Goal: Task Accomplishment & Management: Use online tool/utility

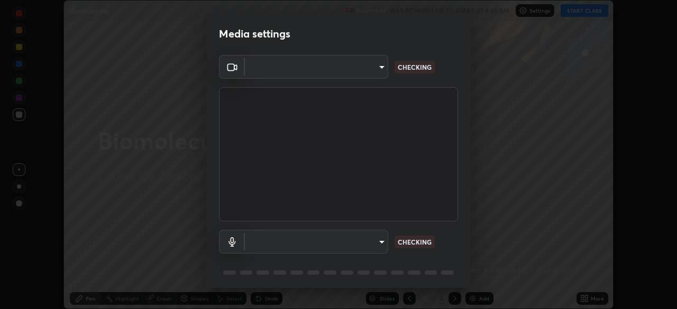
scroll to position [309, 677]
type input "dc702dc9b96ac8dd078e4364aa0f7ab5e326063cff8c203aaf6346d35afbd42c"
type input "cfd124724345cb465bfdc4fa910fd88a59403dc70bf1074e19ab1f8233826439"
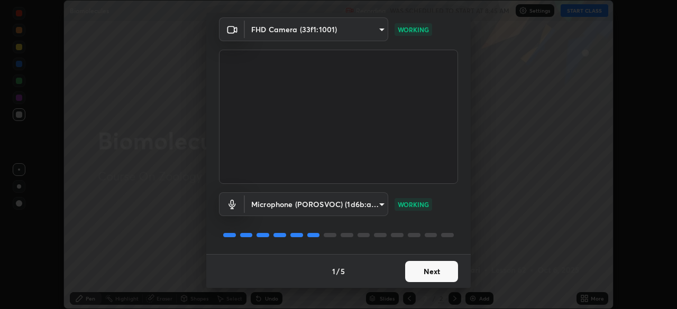
click at [438, 274] on button "Next" at bounding box center [431, 271] width 53 height 21
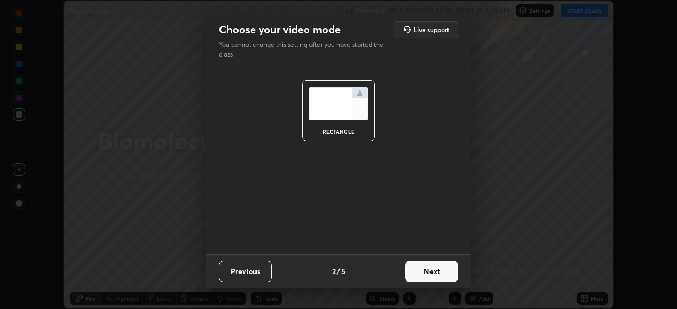
scroll to position [0, 0]
click at [254, 261] on button "Previous" at bounding box center [245, 271] width 53 height 21
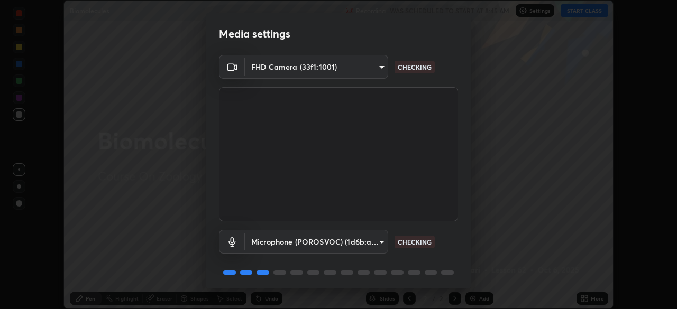
click at [380, 66] on body "Erase all Biomolecules Recording WAS SCHEDULED TO START AT 8:45 AM Settings STA…" at bounding box center [338, 154] width 677 height 309
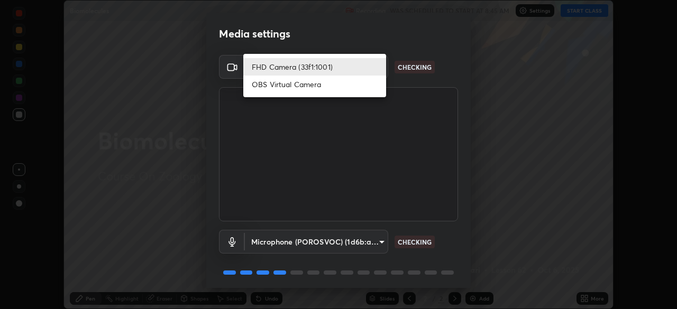
click at [344, 88] on li "OBS Virtual Camera" at bounding box center [314, 84] width 143 height 17
type input "7d0b8c16c6b3f4d335d6c038b97393ba862c98d75c76340e9e82cb338f64ebf2"
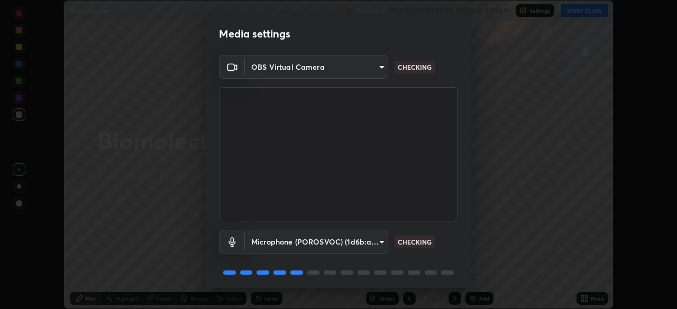
scroll to position [38, 0]
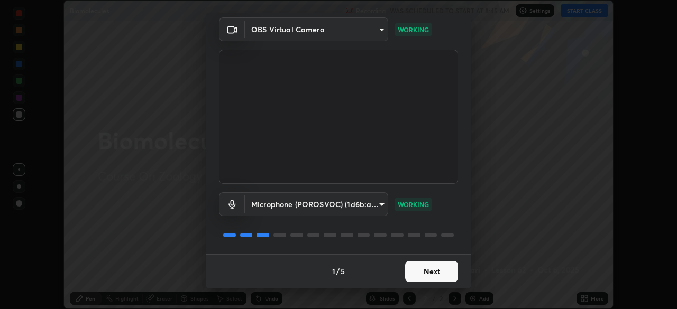
click at [417, 277] on button "Next" at bounding box center [431, 271] width 53 height 21
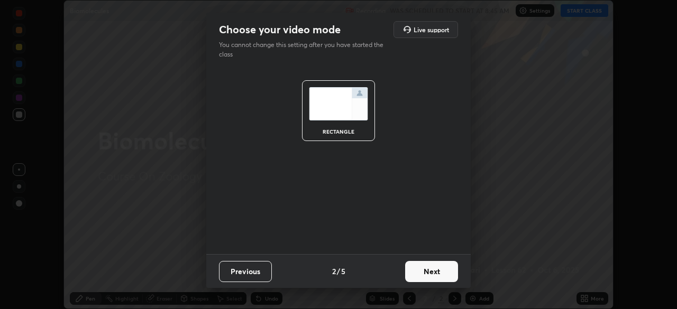
scroll to position [0, 0]
click at [417, 273] on button "Next" at bounding box center [431, 271] width 53 height 21
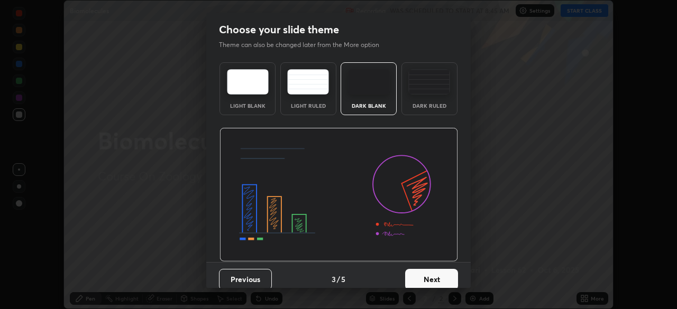
click at [417, 273] on button "Next" at bounding box center [431, 279] width 53 height 21
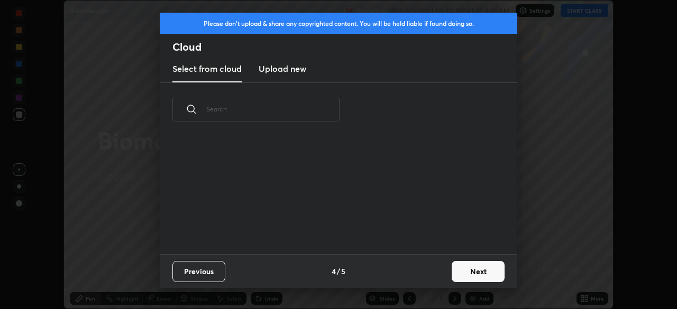
click at [421, 269] on div "Previous 4 / 5 Next" at bounding box center [338, 271] width 357 height 34
click at [466, 267] on button "Next" at bounding box center [478, 271] width 53 height 21
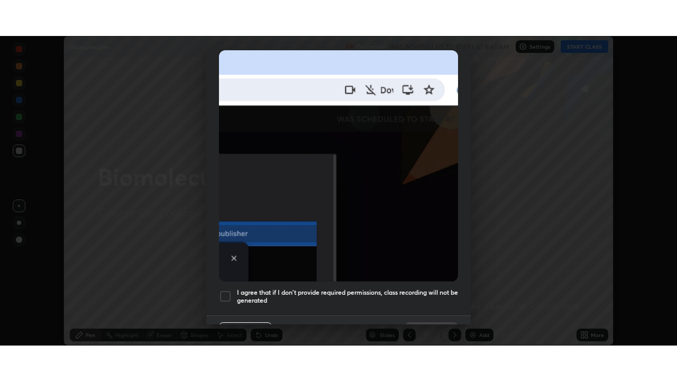
scroll to position [253, 0]
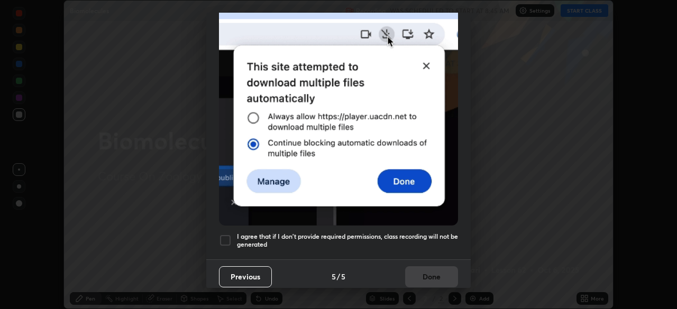
click at [406, 233] on h5 "I agree that if I don't provide required permissions, class recording will not …" at bounding box center [347, 241] width 221 height 16
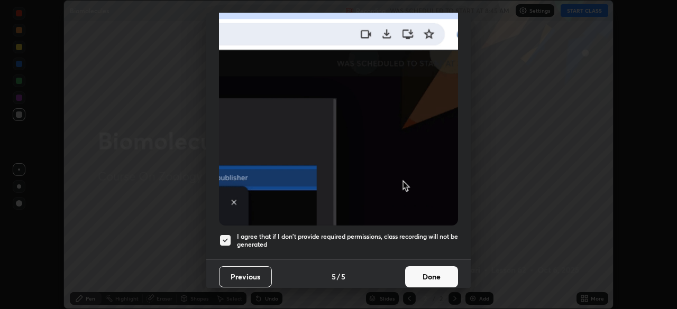
click at [425, 279] on button "Done" at bounding box center [431, 276] width 53 height 21
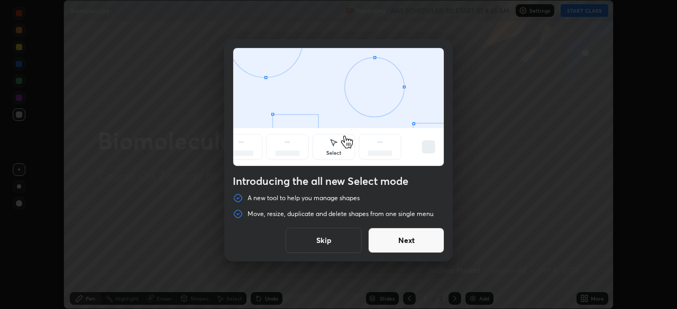
click at [418, 233] on button "Next" at bounding box center [406, 240] width 76 height 25
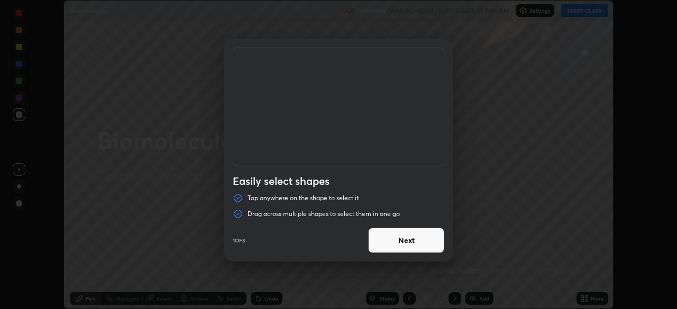
click at [429, 233] on button "Next" at bounding box center [406, 240] width 76 height 25
click at [424, 240] on button "Next" at bounding box center [406, 240] width 76 height 25
click at [419, 247] on button "Done" at bounding box center [406, 240] width 76 height 25
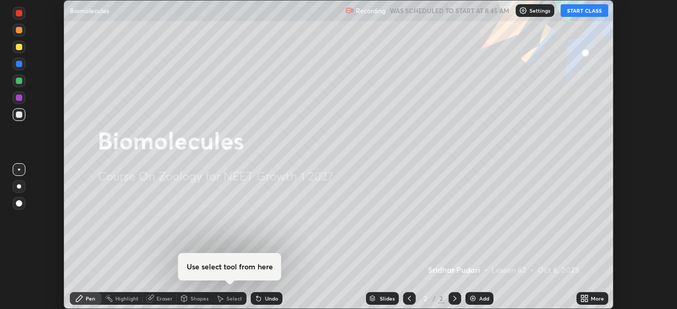
click at [575, 10] on button "START CLASS" at bounding box center [584, 10] width 48 height 13
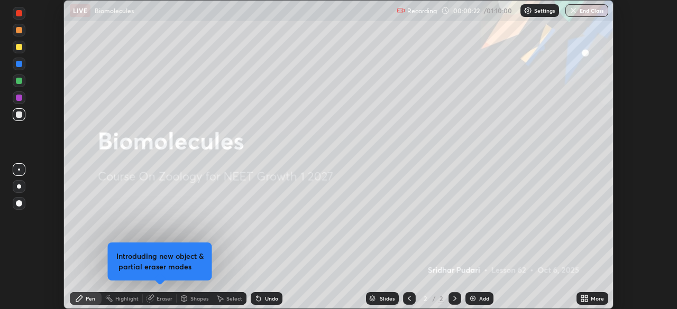
click at [586, 297] on icon at bounding box center [586, 297] width 3 height 3
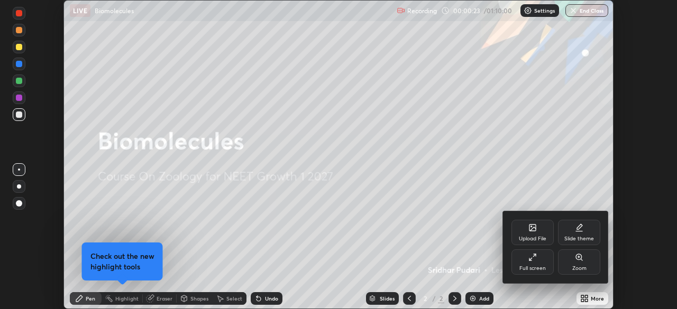
click at [523, 263] on div "Full screen" at bounding box center [532, 262] width 42 height 25
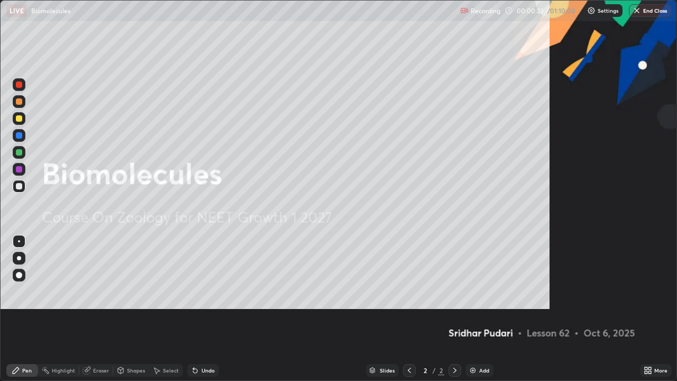
scroll to position [381, 677]
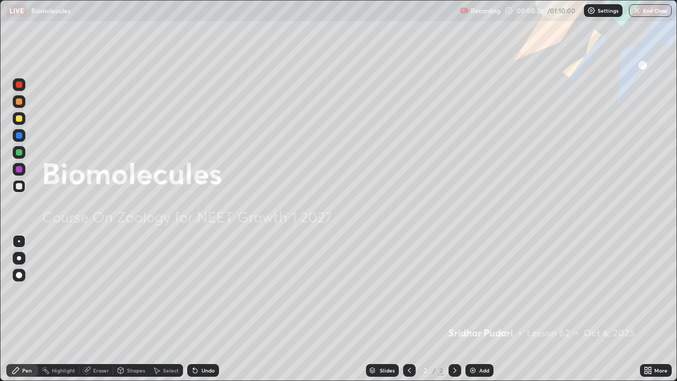
click at [17, 259] on div at bounding box center [19, 258] width 4 height 4
click at [479, 309] on div "Add" at bounding box center [484, 369] width 10 height 5
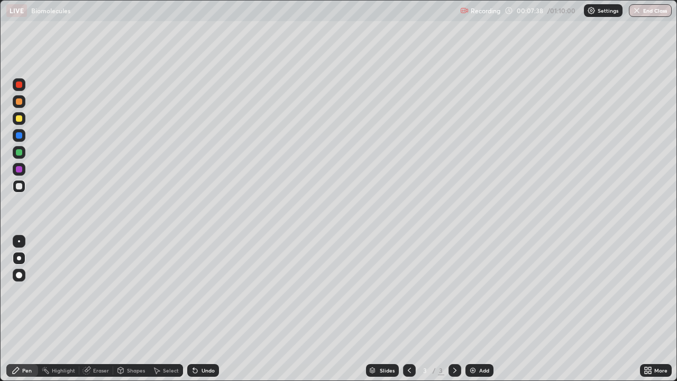
click at [23, 105] on div at bounding box center [19, 101] width 13 height 13
click at [23, 186] on div at bounding box center [19, 186] width 13 height 13
click at [18, 102] on div at bounding box center [19, 101] width 6 height 6
click at [24, 150] on div at bounding box center [19, 152] width 13 height 13
click at [17, 101] on div at bounding box center [19, 101] width 6 height 6
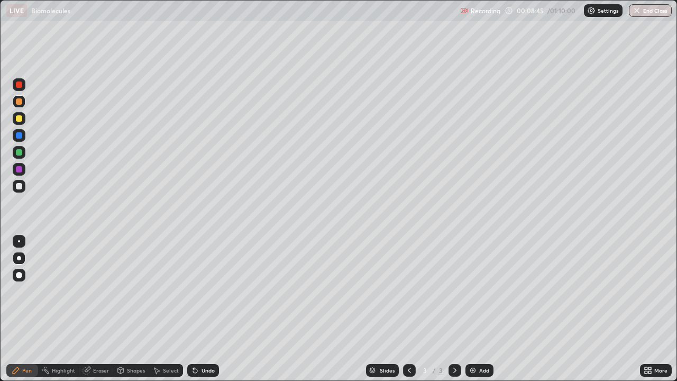
click at [17, 188] on div at bounding box center [19, 186] width 6 height 6
click at [24, 152] on div at bounding box center [19, 152] width 13 height 13
click at [480, 309] on div "Add" at bounding box center [484, 369] width 10 height 5
click at [17, 104] on div at bounding box center [19, 101] width 6 height 6
click at [19, 190] on div at bounding box center [19, 186] width 13 height 13
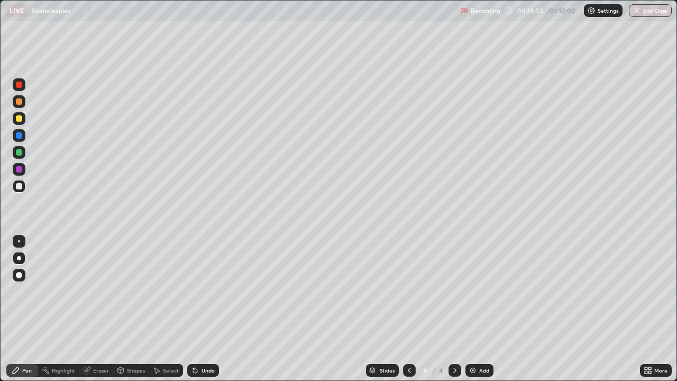
click at [22, 123] on div at bounding box center [19, 118] width 13 height 13
click at [18, 188] on div at bounding box center [19, 186] width 6 height 6
click at [19, 101] on div at bounding box center [19, 101] width 6 height 6
click at [20, 188] on div at bounding box center [19, 186] width 6 height 6
click at [195, 309] on icon at bounding box center [195, 371] width 4 height 4
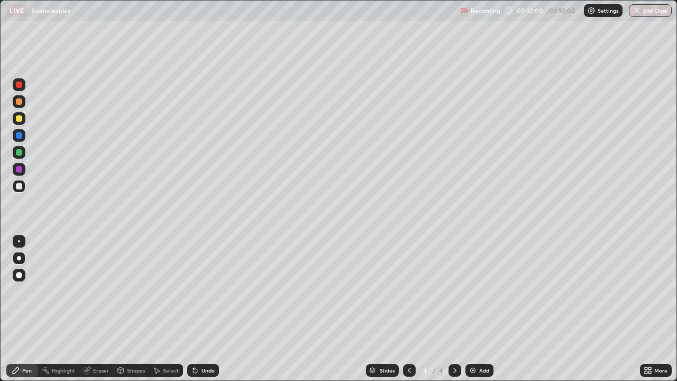
click at [193, 309] on icon at bounding box center [195, 371] width 4 height 4
click at [194, 309] on icon at bounding box center [195, 371] width 4 height 4
click at [199, 309] on div "Undo" at bounding box center [203, 370] width 32 height 13
click at [201, 309] on div "Undo" at bounding box center [207, 369] width 13 height 5
click at [199, 309] on div "Undo" at bounding box center [203, 370] width 32 height 13
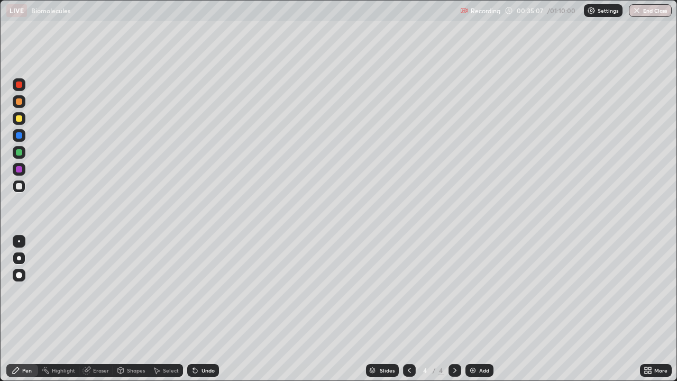
click at [475, 309] on img at bounding box center [472, 370] width 8 height 8
click at [19, 102] on div at bounding box center [19, 101] width 6 height 6
click at [197, 309] on icon at bounding box center [195, 370] width 8 height 8
click at [194, 309] on icon at bounding box center [195, 371] width 4 height 4
click at [20, 156] on div at bounding box center [19, 152] width 13 height 13
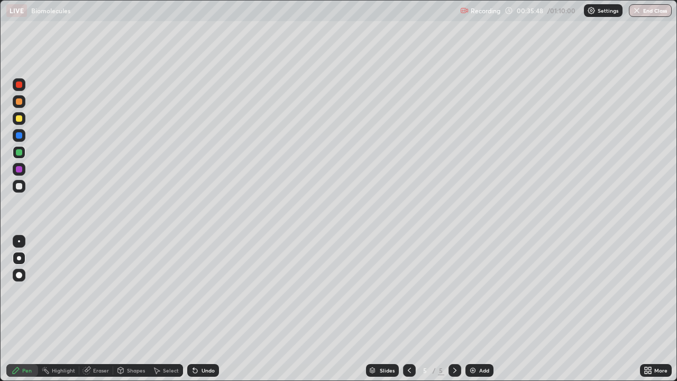
click at [20, 186] on div at bounding box center [19, 186] width 6 height 6
click at [479, 309] on div "Add" at bounding box center [484, 369] width 10 height 5
click at [22, 103] on div at bounding box center [19, 101] width 6 height 6
click at [194, 309] on icon at bounding box center [195, 371] width 4 height 4
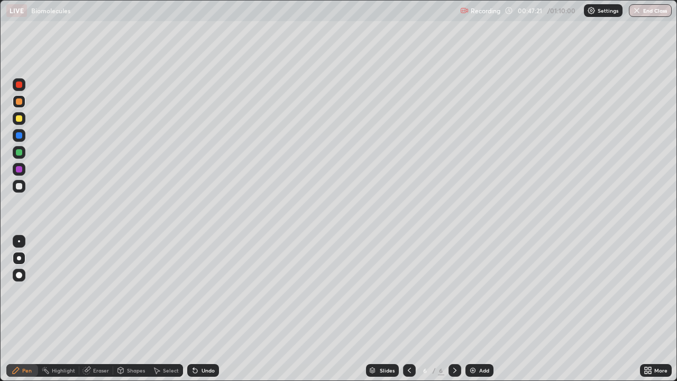
click at [197, 309] on div "Undo" at bounding box center [203, 370] width 32 height 13
click at [201, 309] on div "Undo" at bounding box center [207, 369] width 13 height 5
click at [23, 188] on div at bounding box center [19, 186] width 13 height 13
click at [204, 309] on div "Undo" at bounding box center [203, 370] width 32 height 13
click at [94, 309] on div "Eraser" at bounding box center [101, 369] width 16 height 5
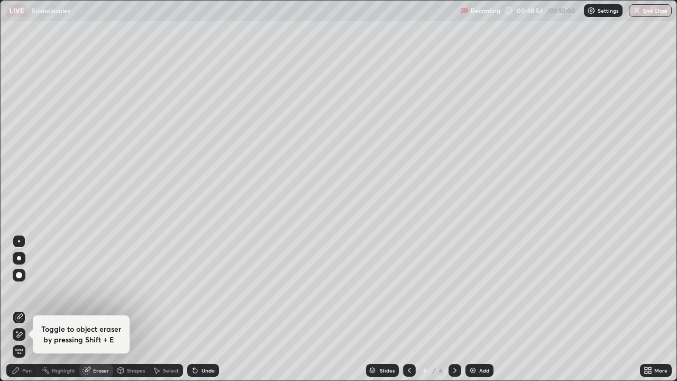
click at [28, 309] on div "Pen" at bounding box center [27, 369] width 10 height 5
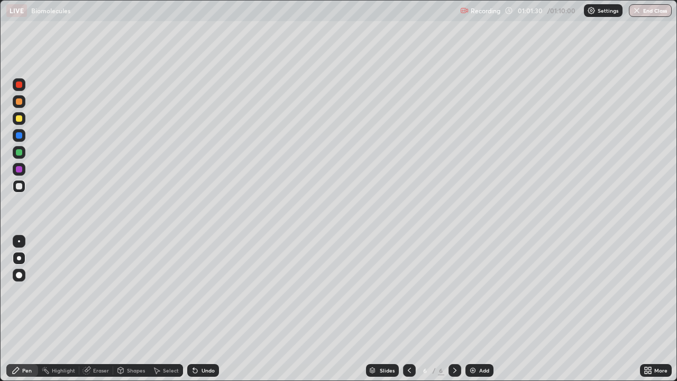
click at [408, 309] on icon at bounding box center [409, 370] width 8 height 8
click at [403, 309] on div at bounding box center [409, 370] width 13 height 13
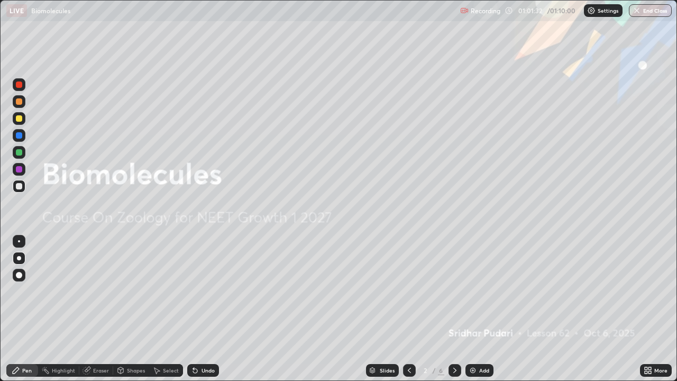
click at [454, 309] on icon at bounding box center [454, 370] width 8 height 8
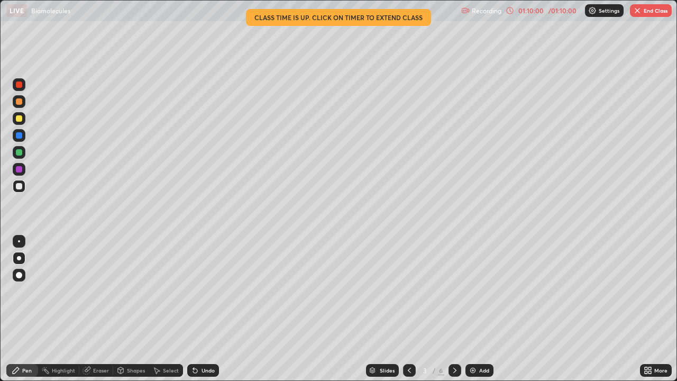
click at [647, 8] on button "End Class" at bounding box center [651, 10] width 42 height 13
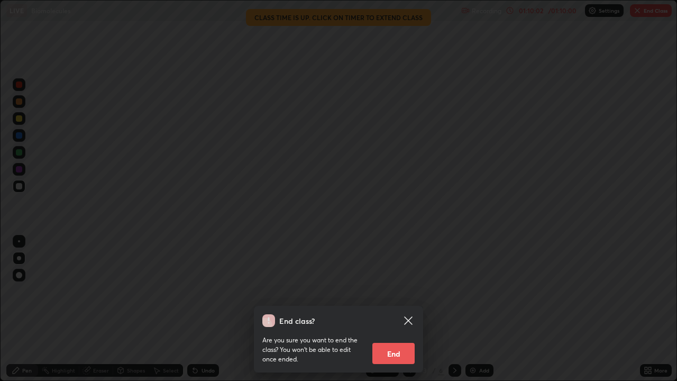
click at [397, 309] on button "End" at bounding box center [393, 353] width 42 height 21
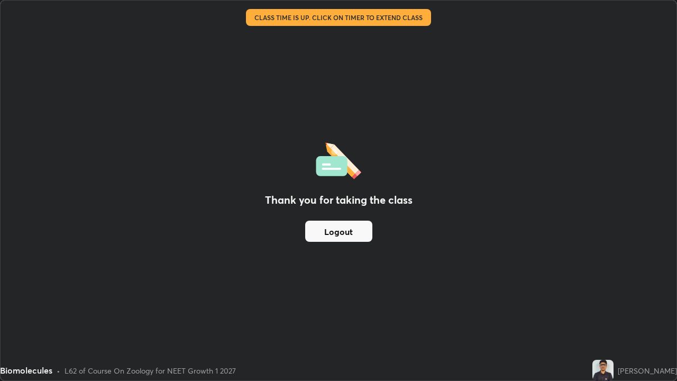
click at [342, 237] on button "Logout" at bounding box center [338, 230] width 67 height 21
